Goal: Entertainment & Leisure: Browse casually

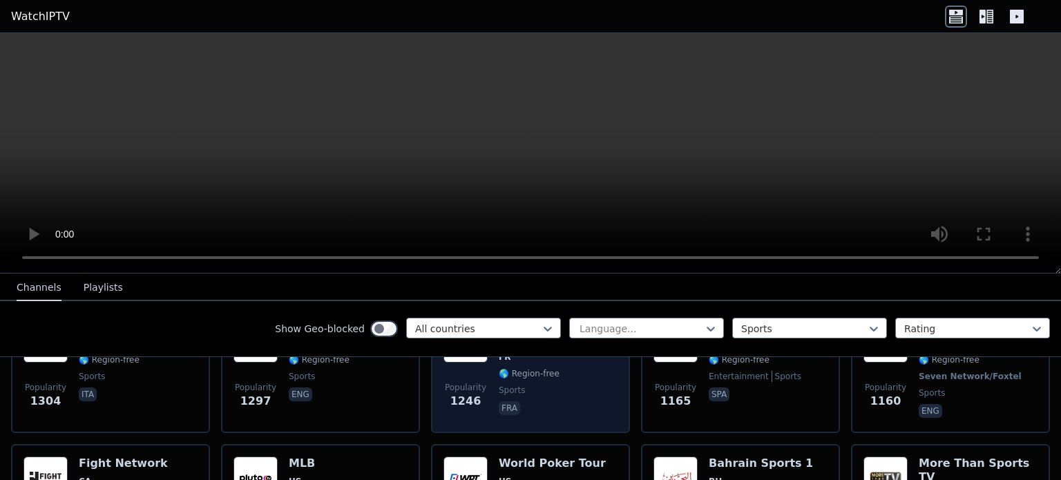
scroll to position [622, 0]
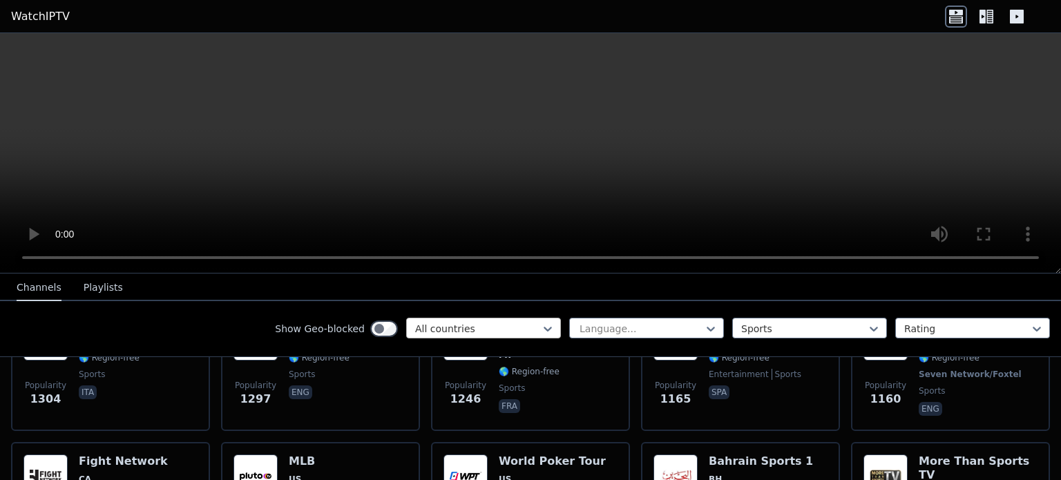
click at [508, 323] on div at bounding box center [478, 329] width 126 height 14
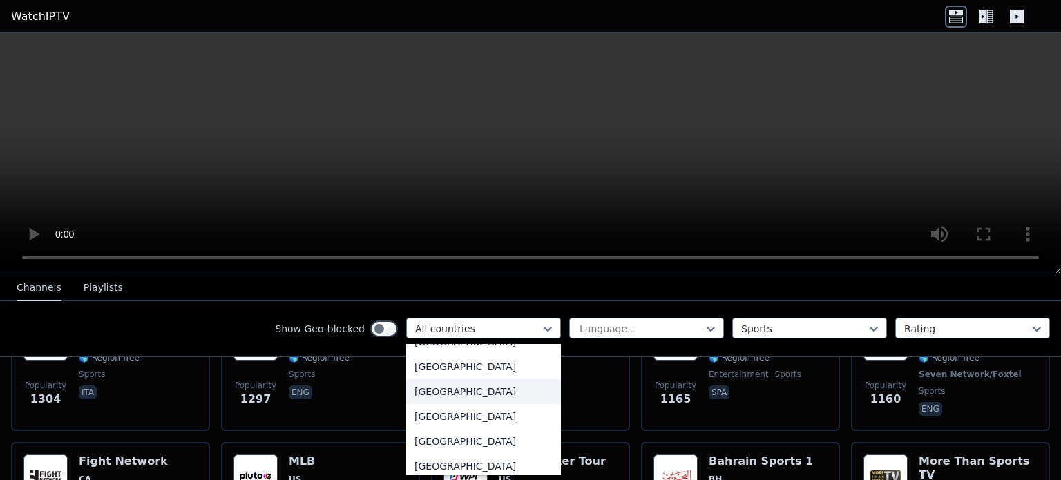
scroll to position [408, 0]
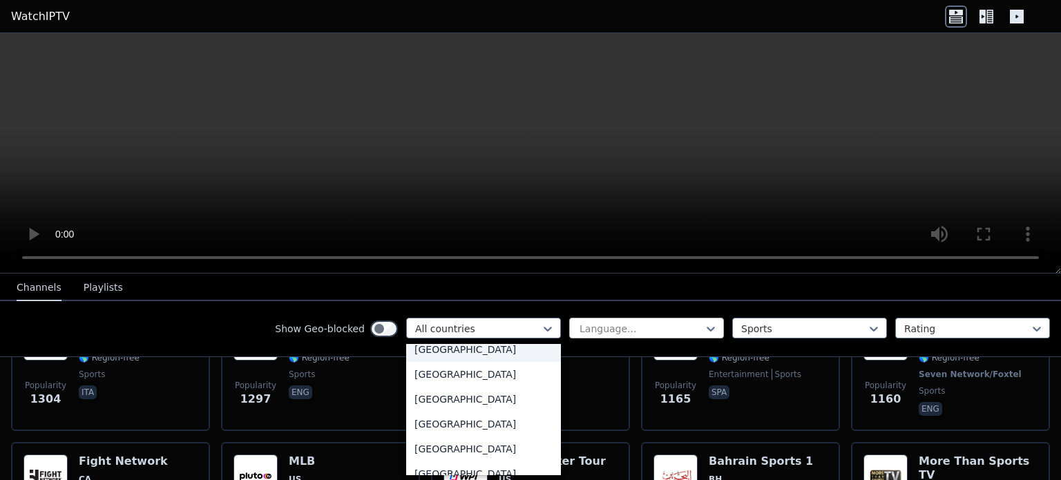
click at [667, 327] on div at bounding box center [641, 329] width 126 height 14
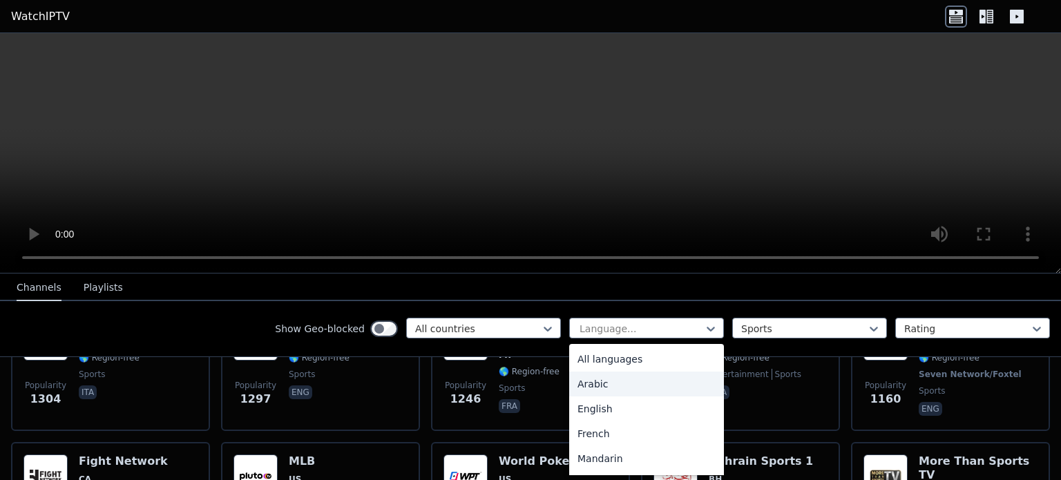
click at [623, 385] on div "Arabic" at bounding box center [646, 384] width 155 height 25
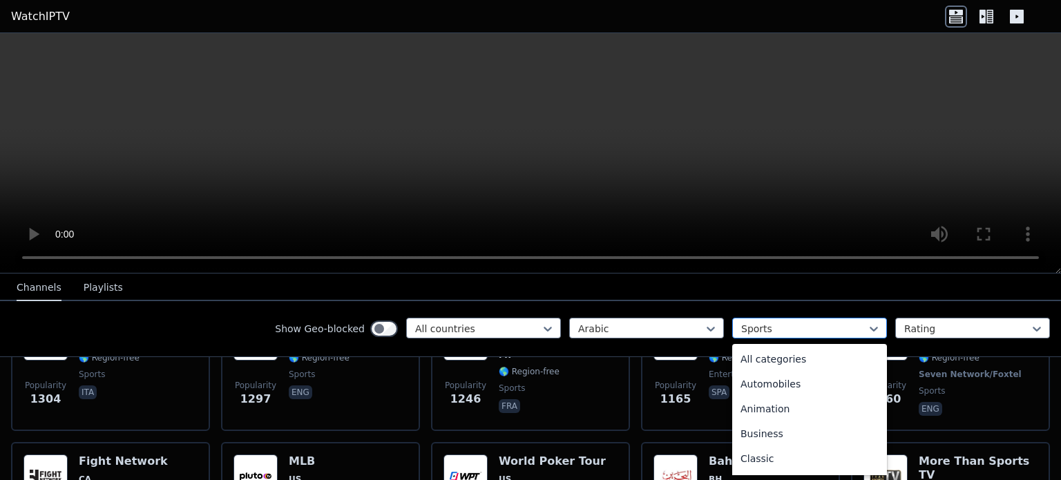
click at [798, 324] on div at bounding box center [804, 329] width 126 height 14
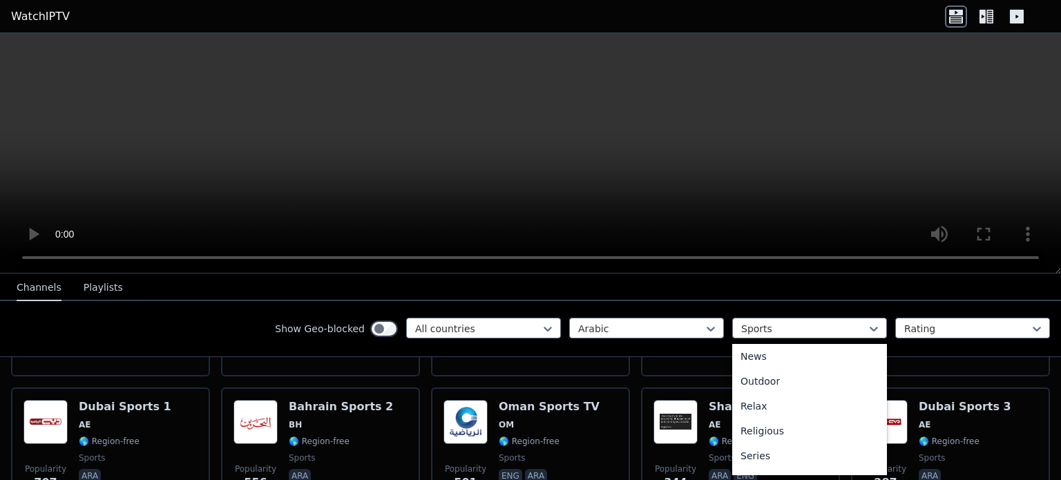
scroll to position [276, 0]
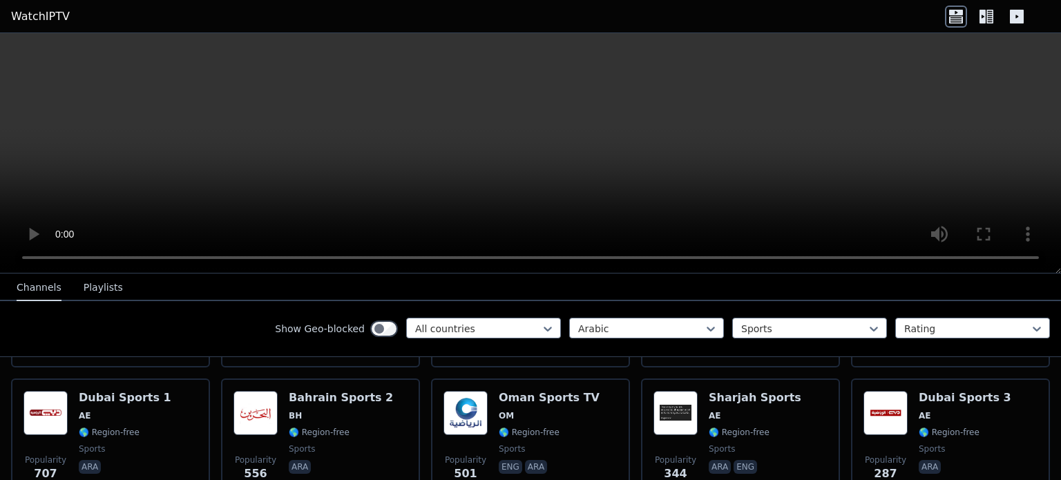
click at [904, 350] on div "Show Geo-blocked All countries Arabic Sports Rating" at bounding box center [530, 329] width 1061 height 56
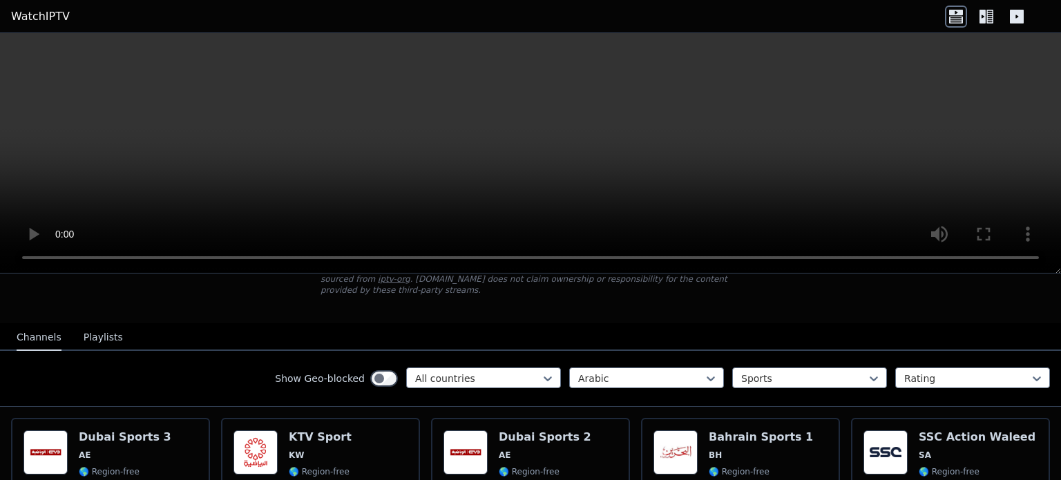
scroll to position [69, 0]
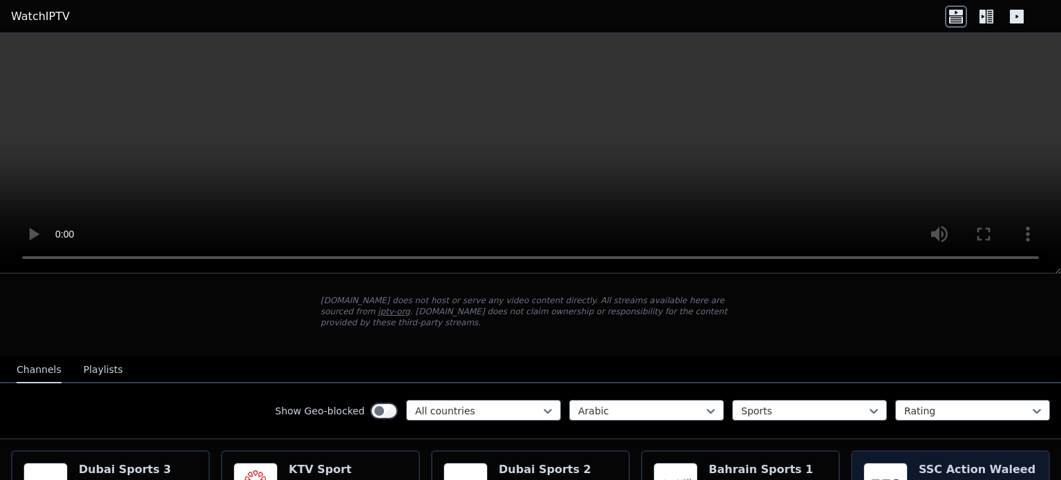
click at [868, 463] on img at bounding box center [885, 485] width 44 height 44
click at [883, 463] on img at bounding box center [885, 485] width 44 height 44
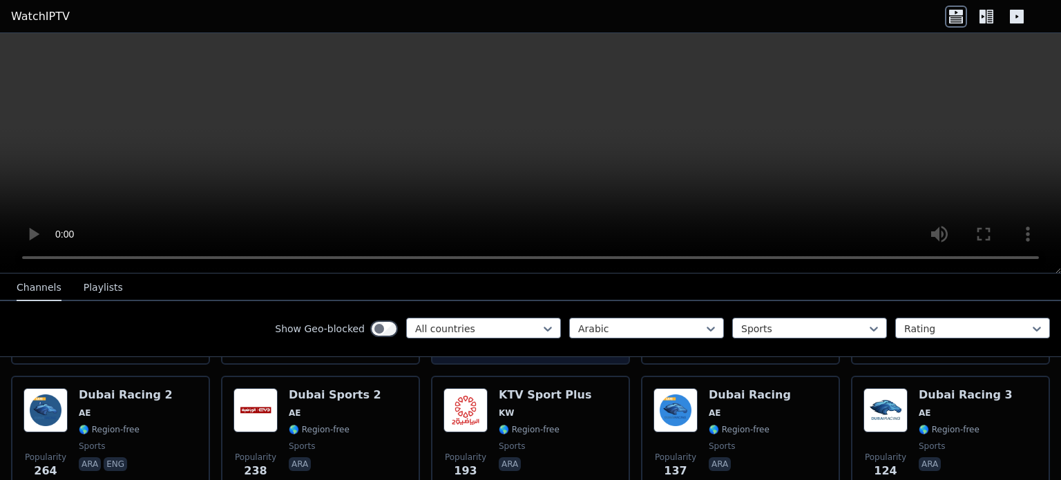
scroll to position [478, 0]
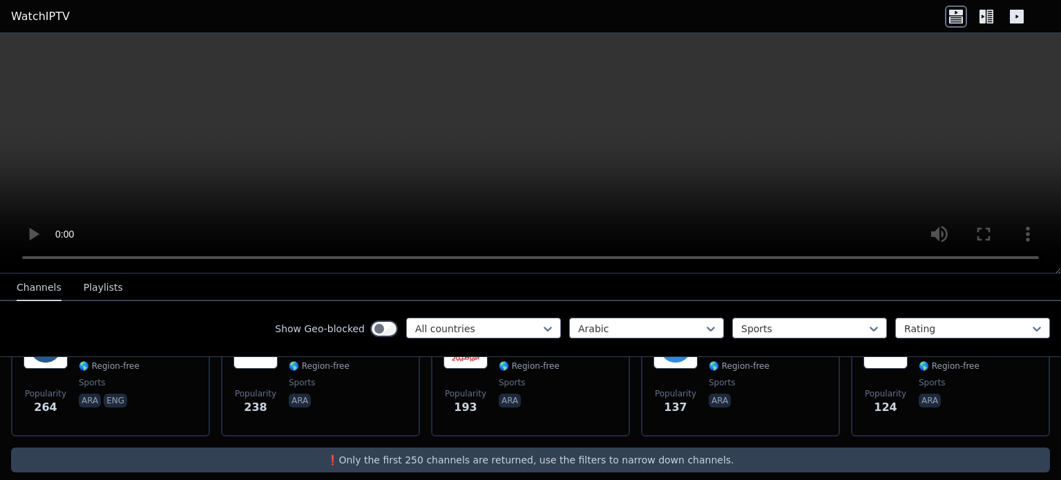
click at [991, 17] on icon at bounding box center [986, 17] width 22 height 22
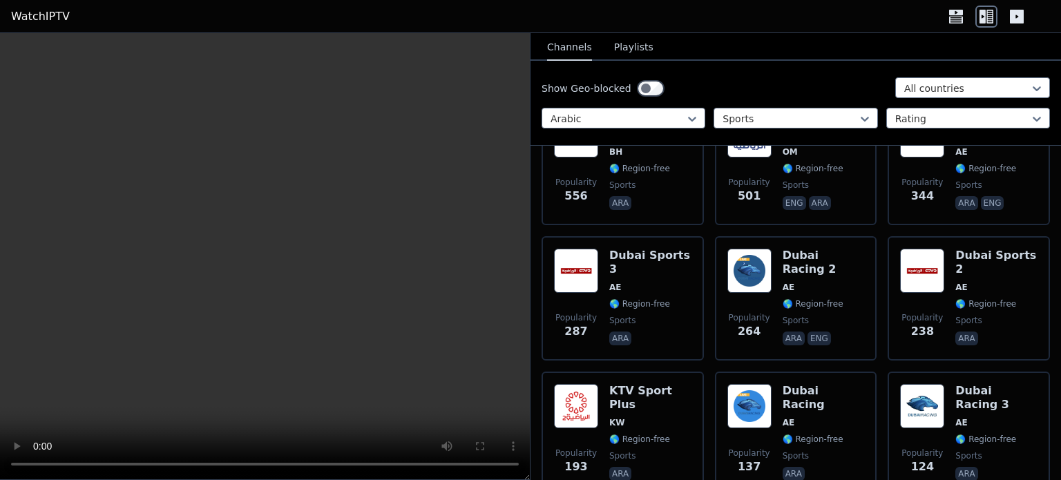
click at [1013, 17] on icon at bounding box center [1017, 17] width 14 height 14
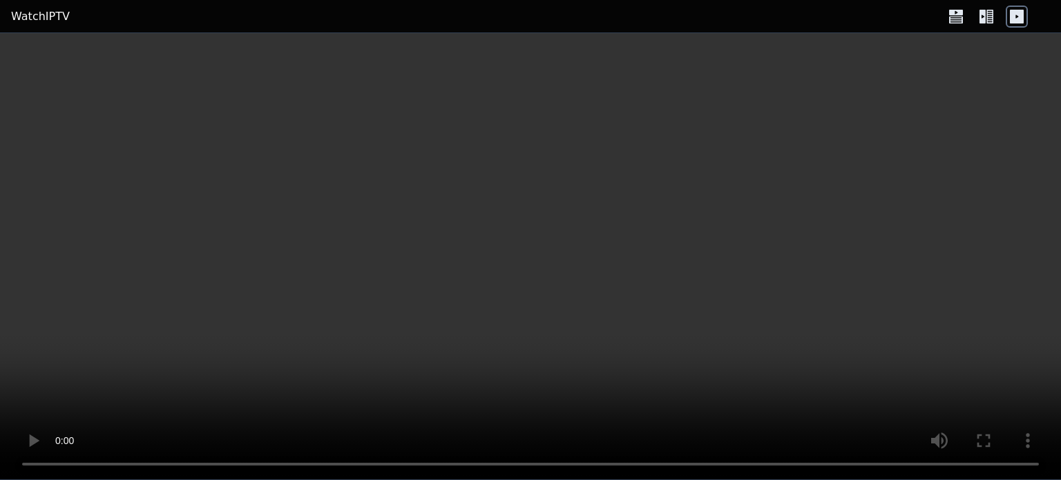
click at [997, 10] on icon at bounding box center [986, 17] width 22 height 22
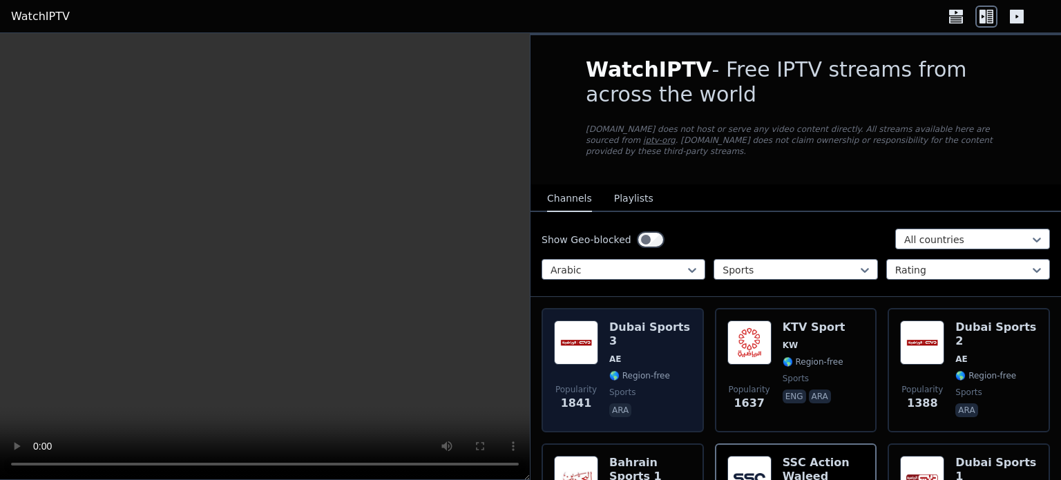
click at [613, 354] on span "AE" at bounding box center [615, 359] width 12 height 11
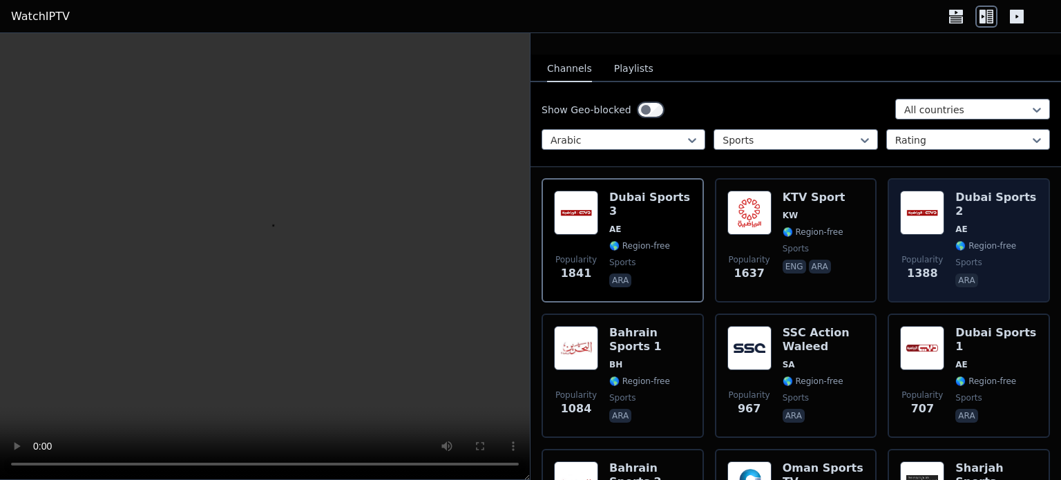
scroll to position [138, 0]
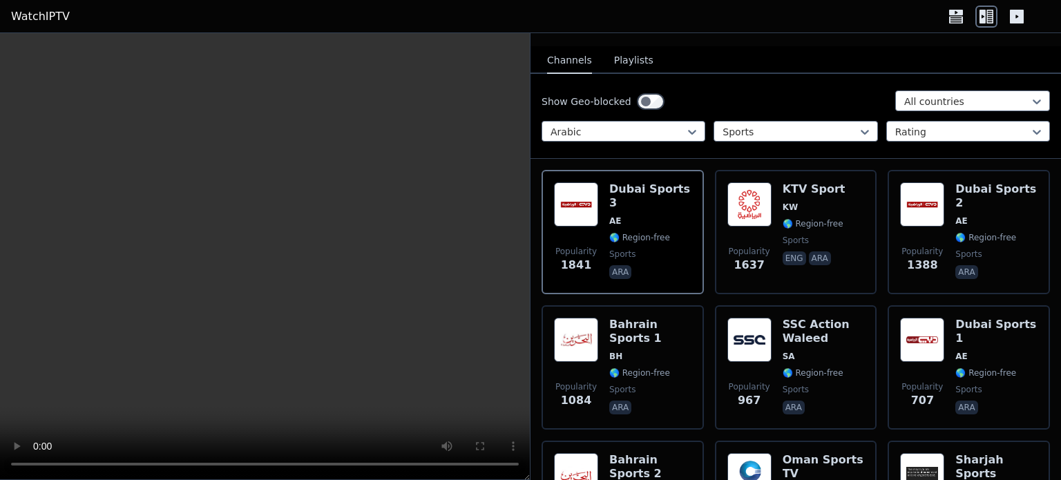
click at [634, 48] on button "Playlists" at bounding box center [633, 61] width 39 height 26
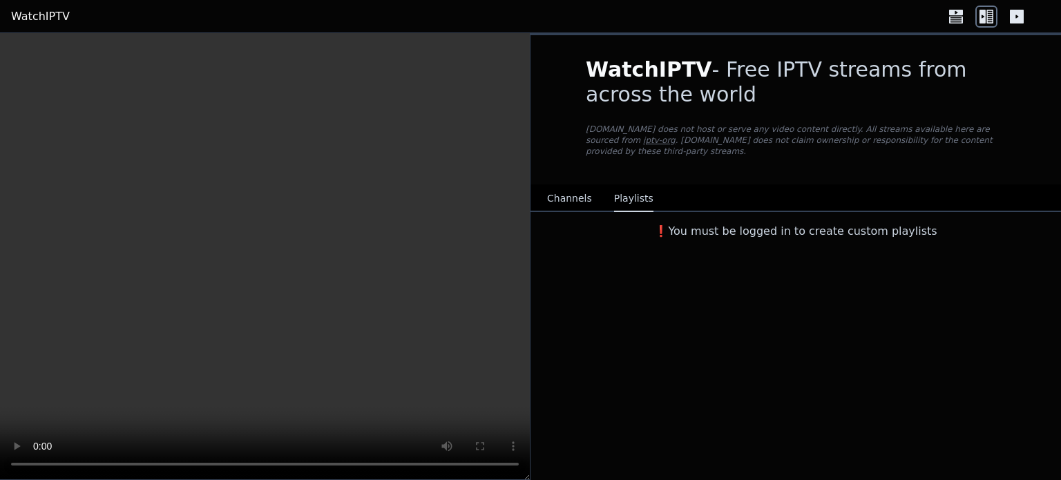
scroll to position [0, 0]
click at [868, 212] on div "❗️You must be logged in to create custom playlists" at bounding box center [796, 226] width 464 height 28
click at [848, 223] on h3 "❗️You must be logged in to create custom playlists" at bounding box center [796, 231] width 464 height 17
click at [29, 27] on header "WatchIPTV" at bounding box center [530, 16] width 1061 height 33
click at [34, 13] on link "WatchIPTV" at bounding box center [40, 16] width 59 height 17
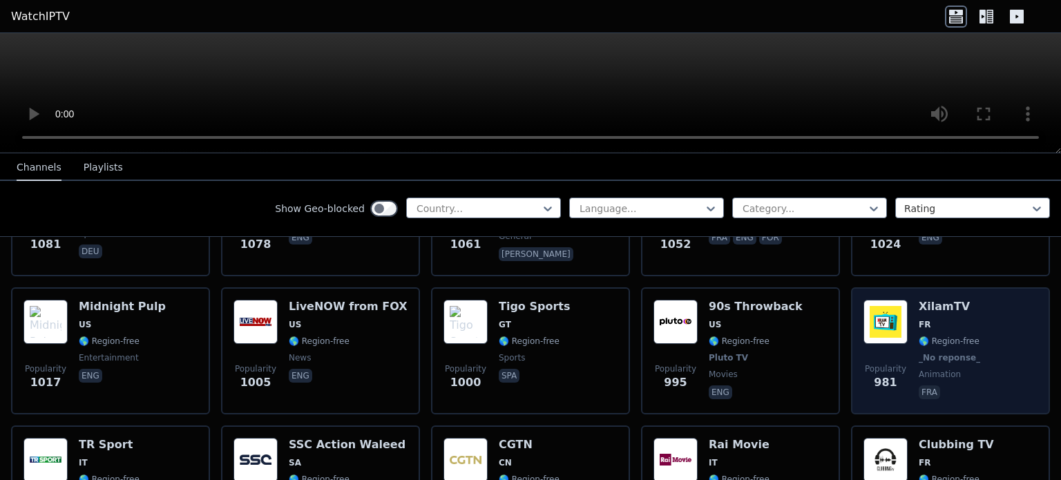
scroll to position [2348, 0]
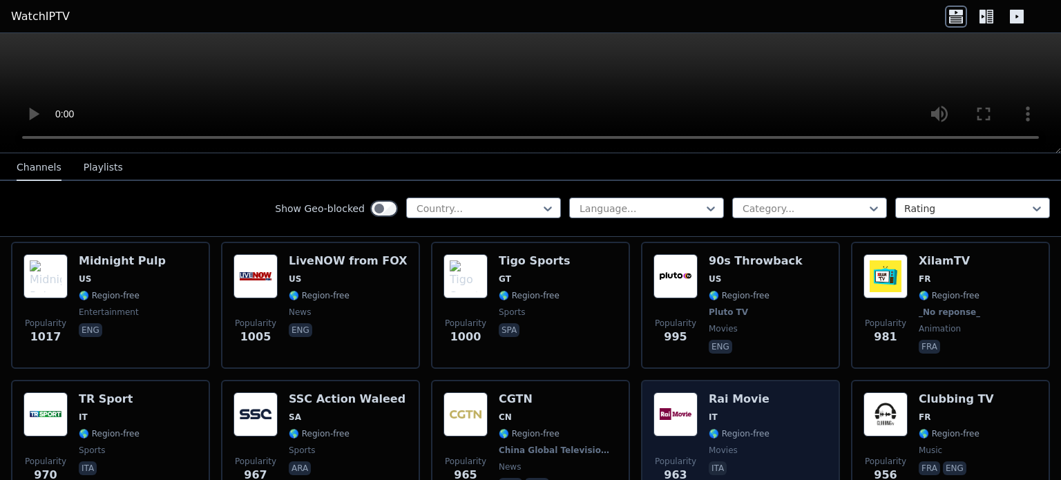
click at [709, 412] on span "IT" at bounding box center [713, 417] width 9 height 11
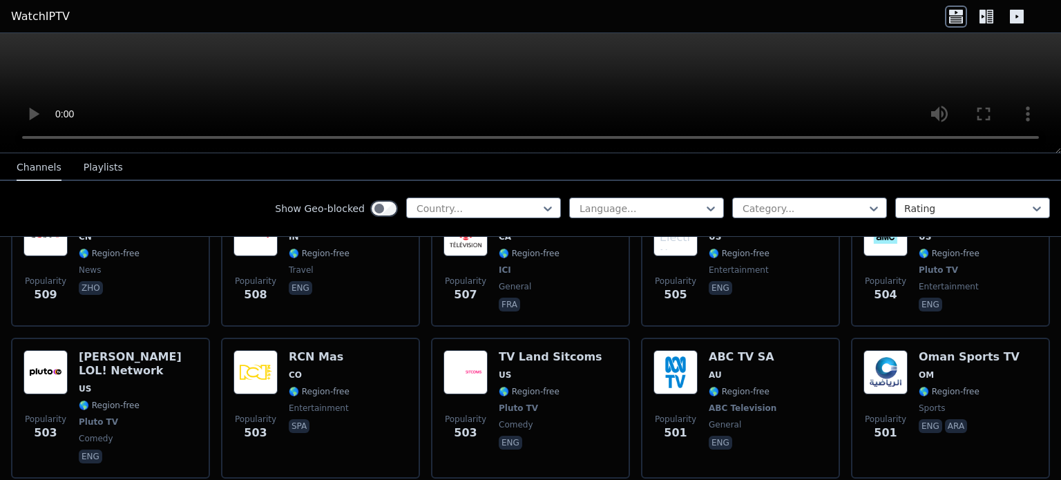
scroll to position [5595, 0]
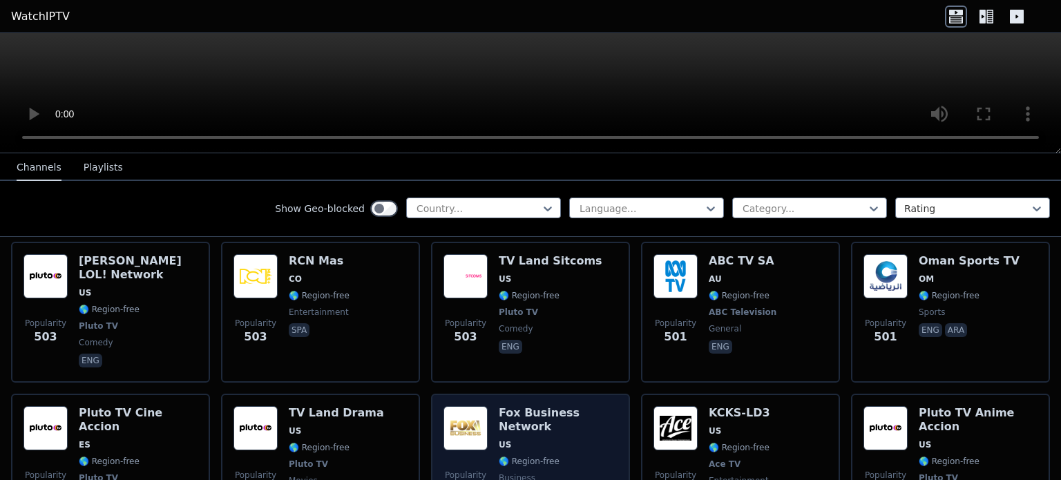
click at [472, 406] on img at bounding box center [465, 428] width 44 height 44
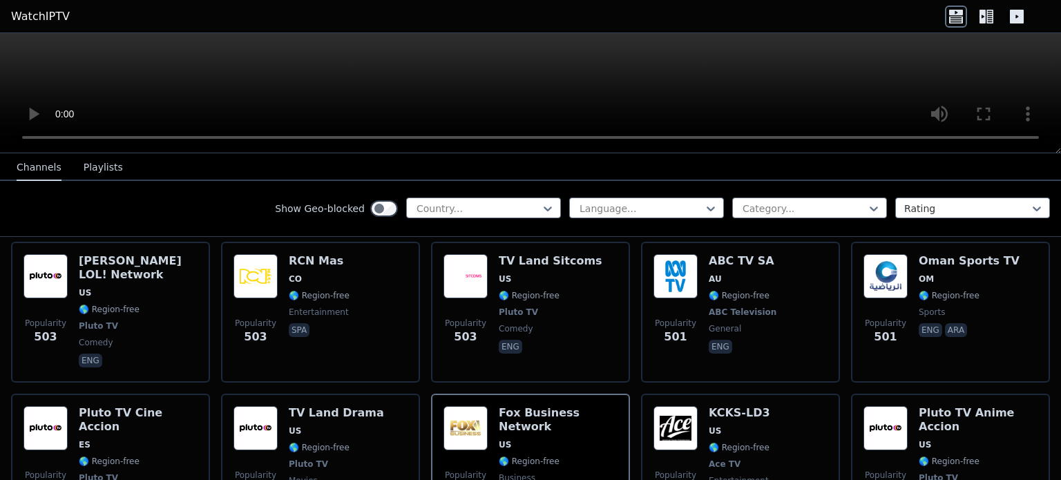
click at [982, 16] on icon at bounding box center [986, 17] width 22 height 22
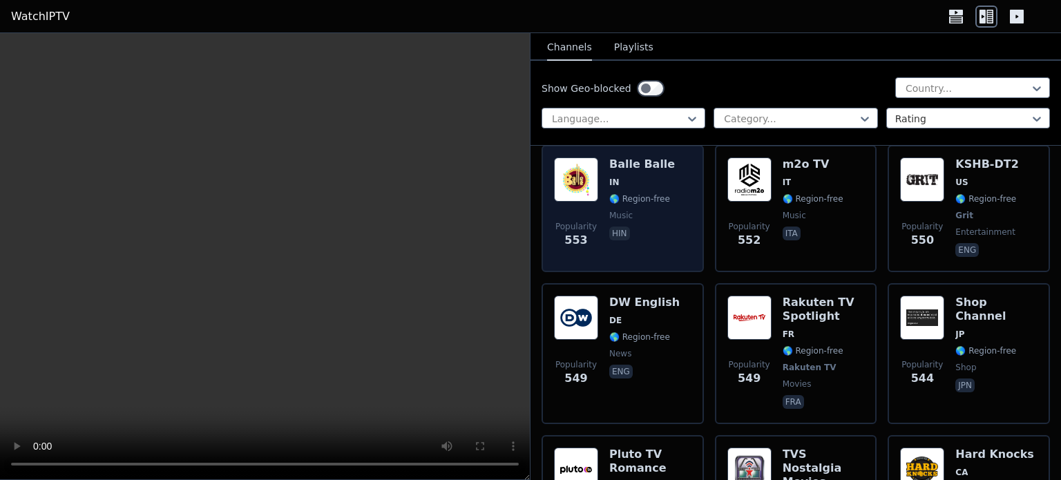
scroll to position [8634, 0]
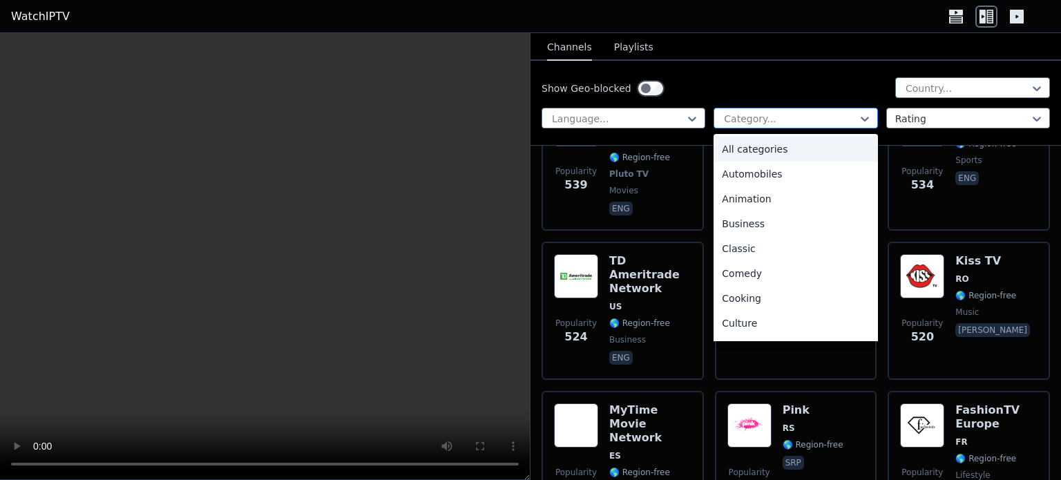
click at [764, 121] on div at bounding box center [789, 119] width 135 height 14
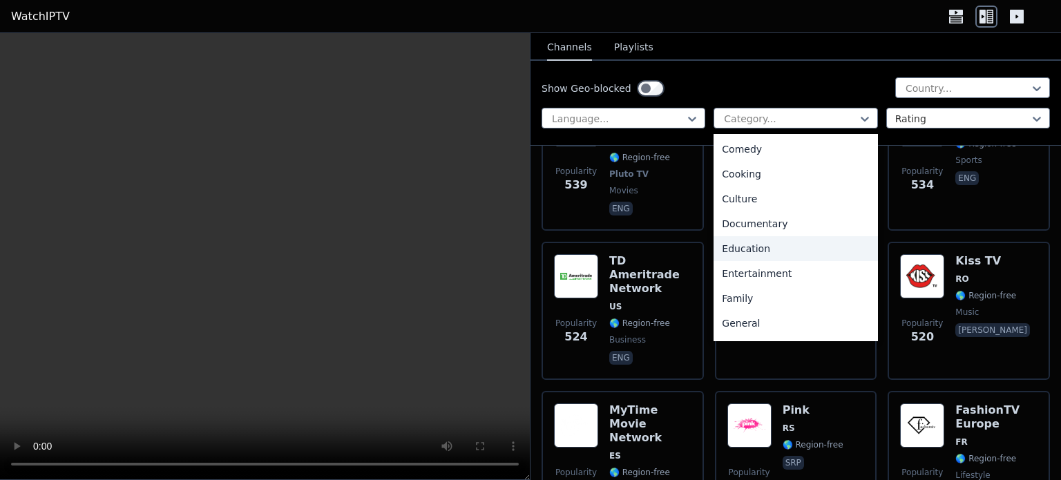
scroll to position [0, 0]
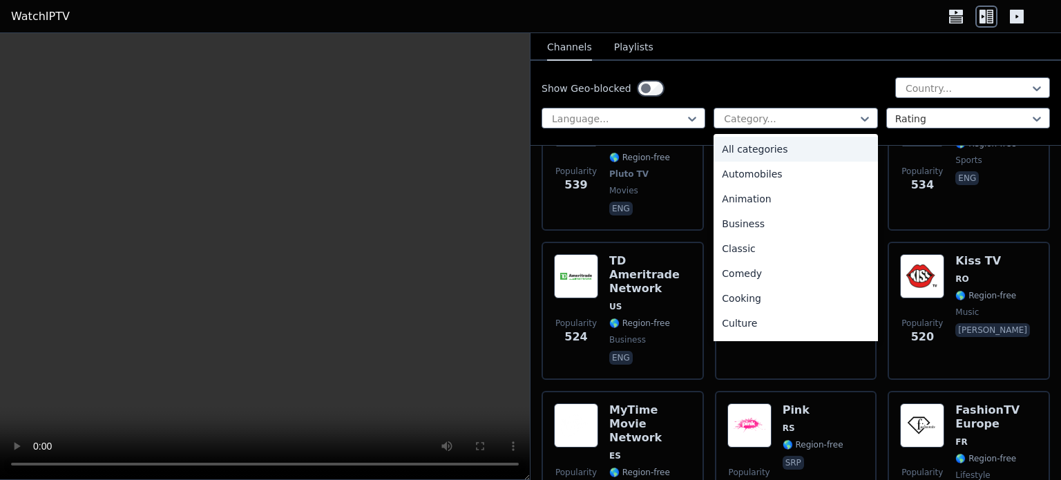
click at [754, 152] on div "All categories" at bounding box center [796, 149] width 164 height 25
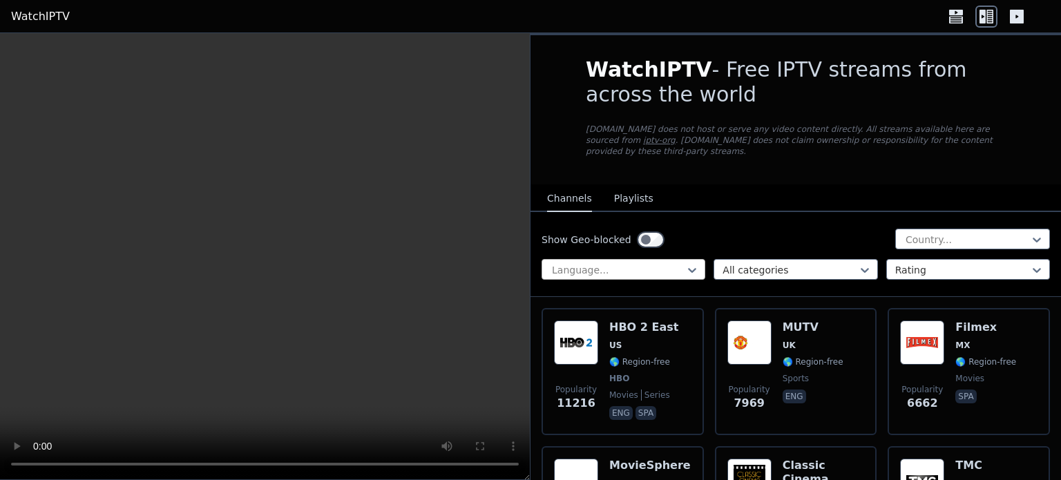
click at [647, 263] on div at bounding box center [618, 270] width 135 height 14
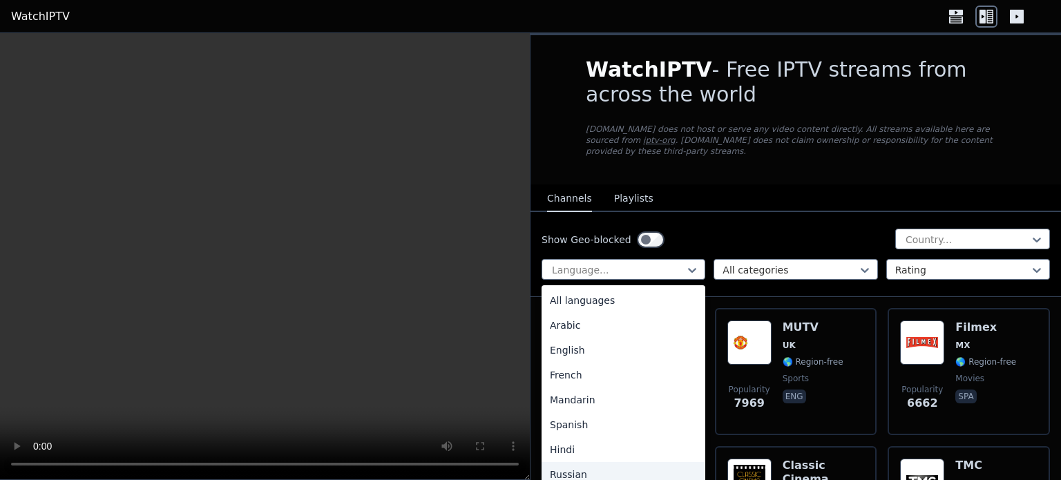
scroll to position [351, 0]
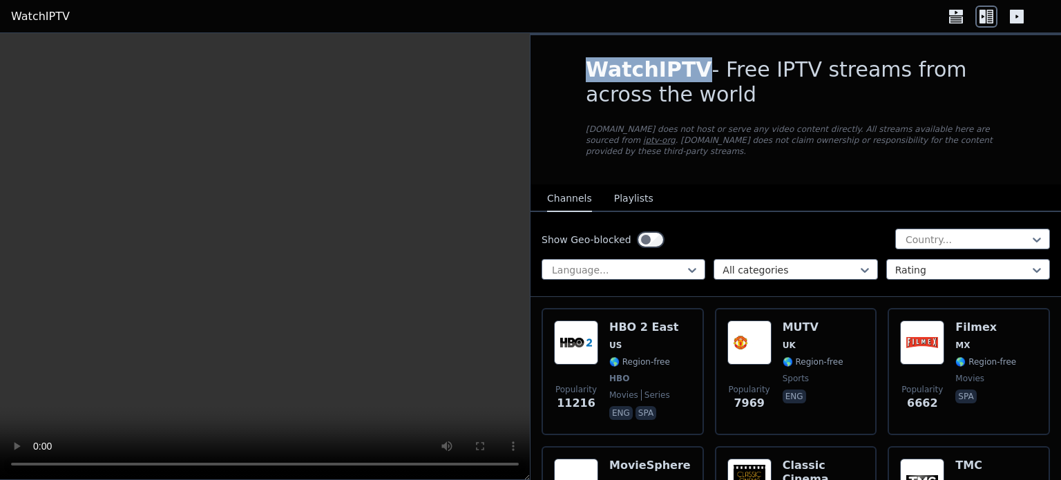
drag, startPoint x: 573, startPoint y: 76, endPoint x: 680, endPoint y: 74, distance: 107.1
click at [680, 74] on div "WatchIPTV - Free IPTV streams from across the world [DOMAIN_NAME] does not host…" at bounding box center [796, 109] width 464 height 149
